Goal: Task Accomplishment & Management: Use online tool/utility

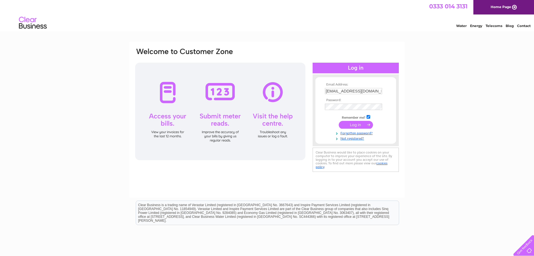
click at [357, 125] on input "submit" at bounding box center [356, 125] width 34 height 8
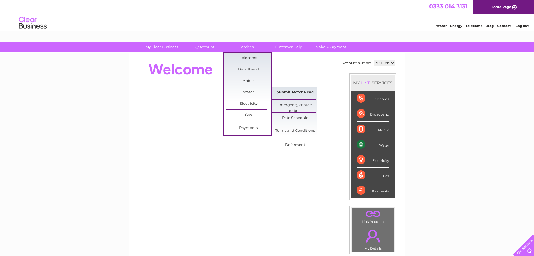
click at [291, 92] on link "Submit Meter Read" at bounding box center [295, 92] width 46 height 11
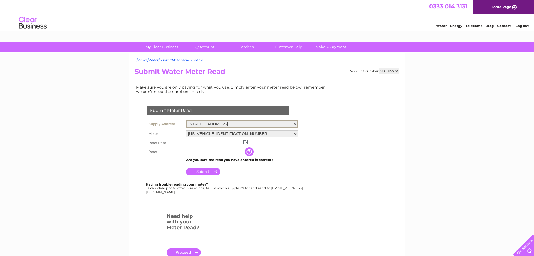
select select "426469"
click option "The Steading, [STREET_ADDRESS]" at bounding box center [0, 0] width 0 height 0
click at [245, 142] on img at bounding box center [245, 141] width 4 height 4
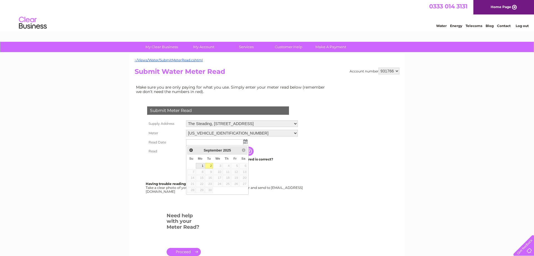
click at [202, 166] on link "1" at bounding box center [200, 166] width 9 height 6
type input "2025/09/01"
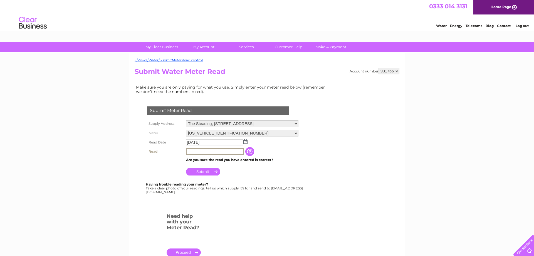
click at [197, 152] on input "text" at bounding box center [215, 151] width 58 height 7
click at [187, 150] on input "3541" at bounding box center [215, 151] width 58 height 7
drag, startPoint x: 205, startPoint y: 151, endPoint x: 175, endPoint y: 151, distance: 29.8
click at [186, 151] on input "3541" at bounding box center [215, 151] width 58 height 7
type input "0"
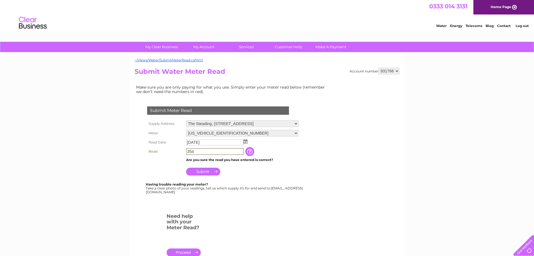
type input "3541"
click at [199, 173] on input "Submit" at bounding box center [203, 171] width 34 height 8
